Goal: Task Accomplishment & Management: Complete application form

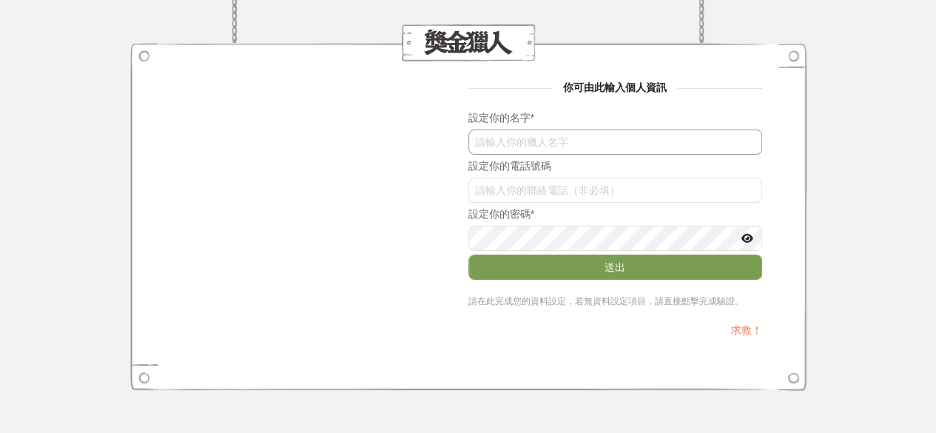
click at [562, 149] on input "text" at bounding box center [616, 142] width 294 height 25
type input "[PERSON_NAME]"
click at [557, 186] on input "bmhnOW02bDI" at bounding box center [616, 190] width 294 height 25
type input "0916003973"
click at [749, 241] on icon at bounding box center [748, 238] width 12 height 10
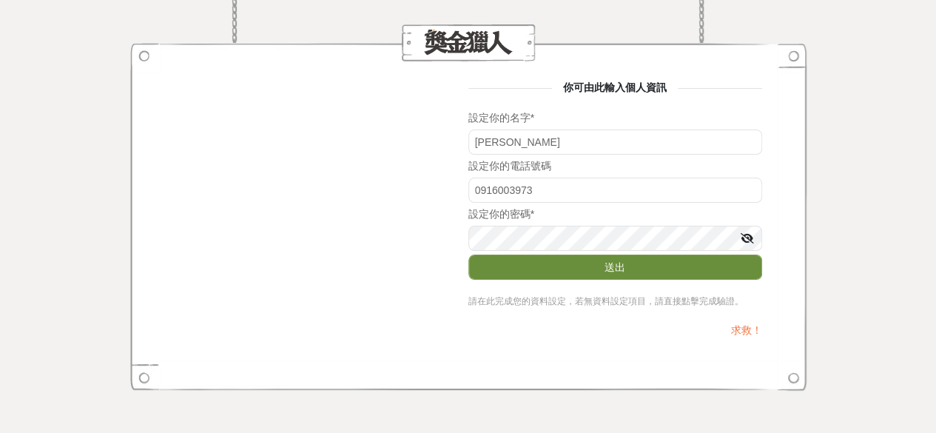
click at [629, 266] on button "送出" at bounding box center [616, 267] width 294 height 25
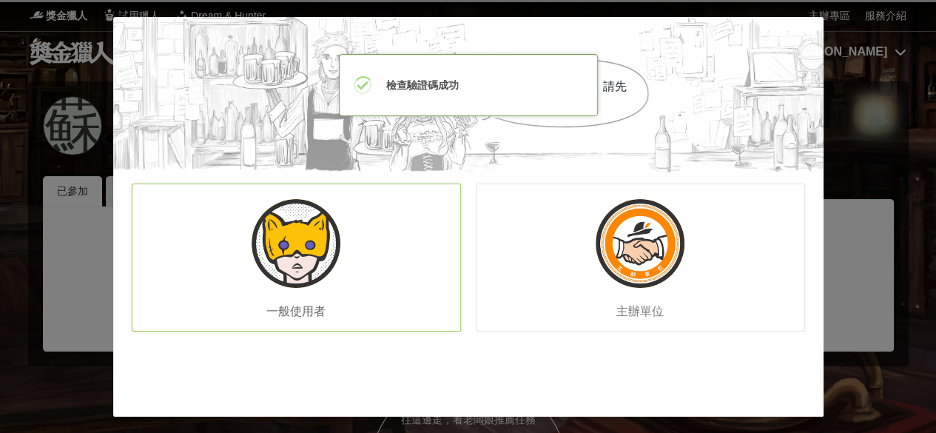
click at [379, 221] on div "一般使用者" at bounding box center [296, 258] width 329 height 148
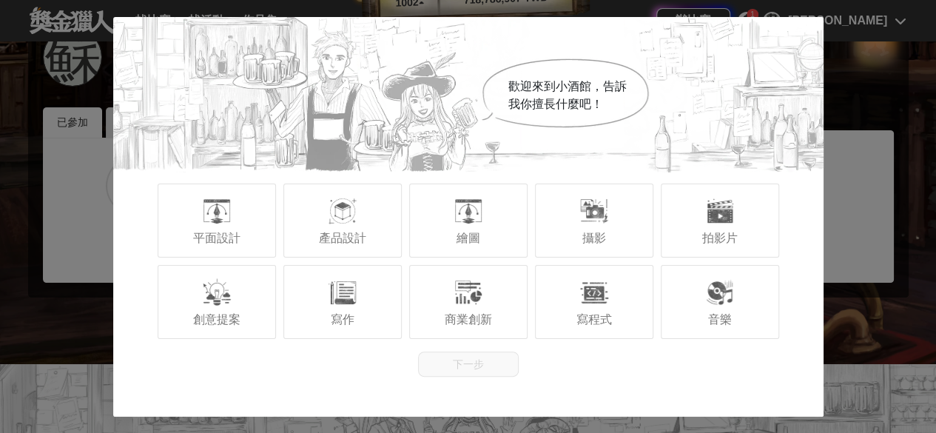
scroll to position [148, 0]
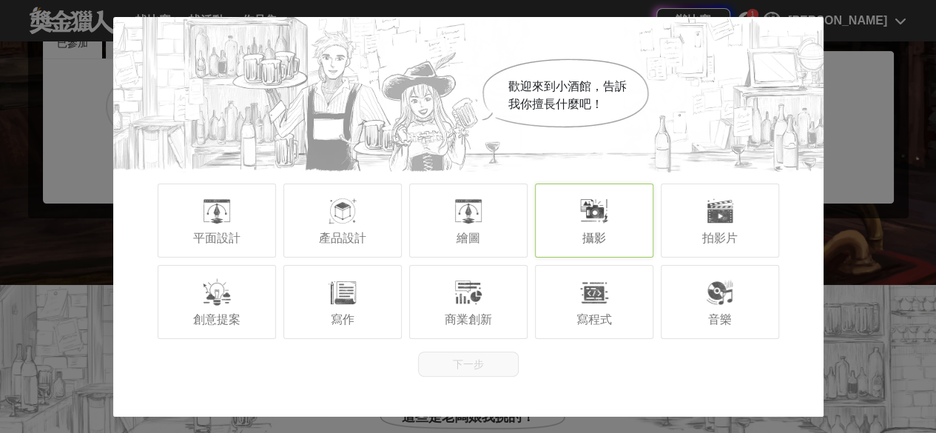
click at [614, 240] on div "攝影" at bounding box center [594, 221] width 118 height 74
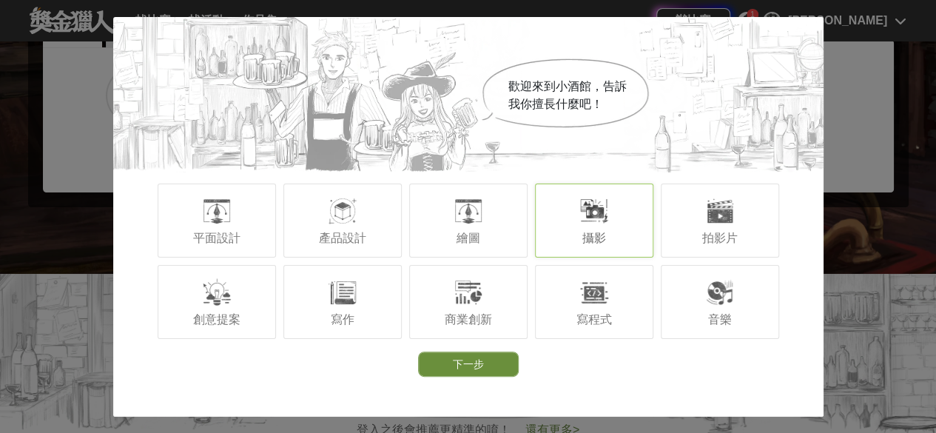
scroll to position [370, 0]
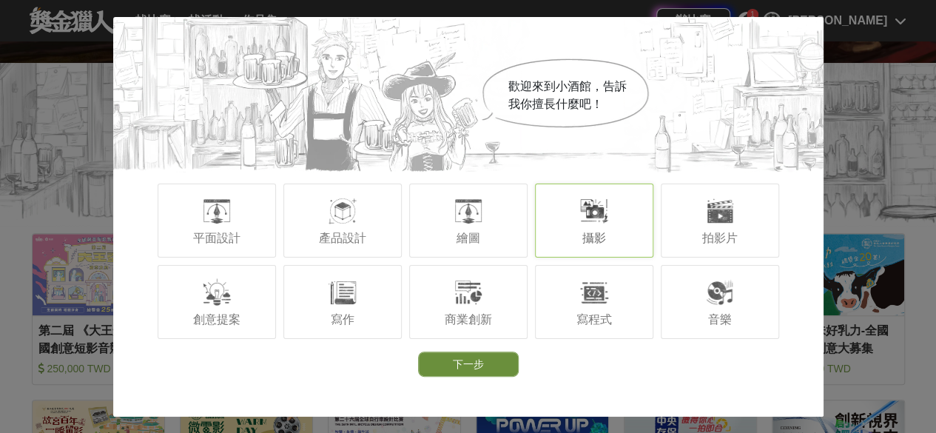
click at [511, 356] on button "下一步" at bounding box center [468, 364] width 101 height 25
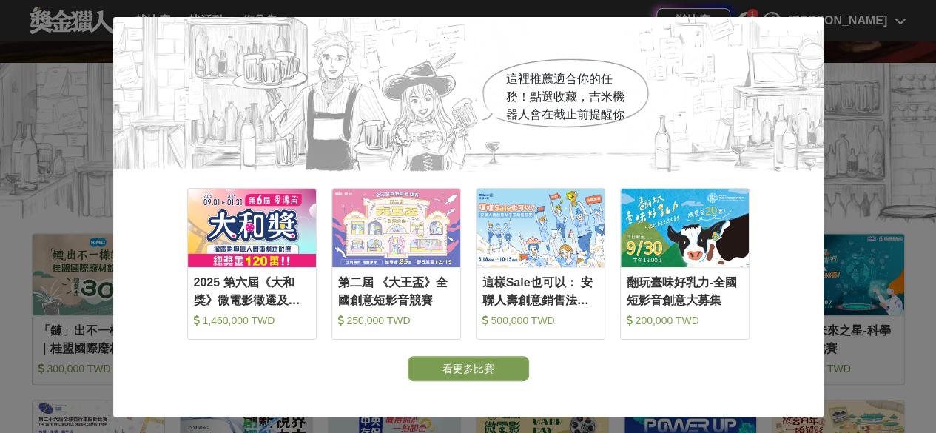
click at [509, 377] on button "看更多比賽" at bounding box center [468, 368] width 121 height 25
